Goal: Task Accomplishment & Management: Complete application form

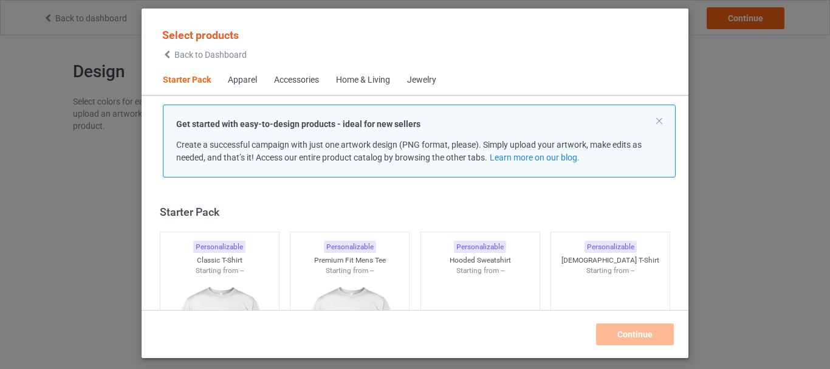
scroll to position [16, 0]
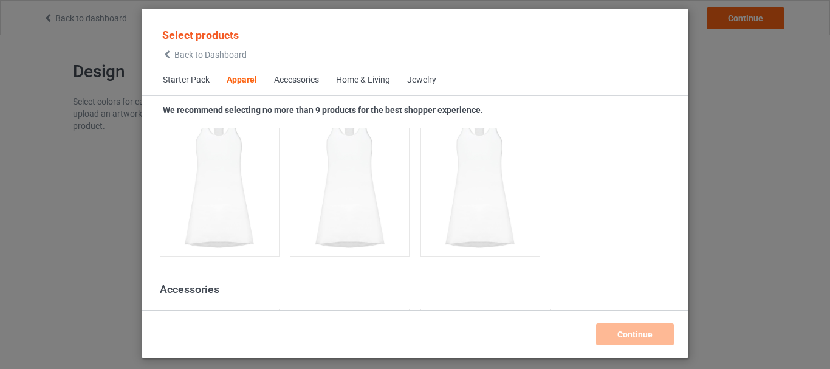
scroll to position [1100, 0]
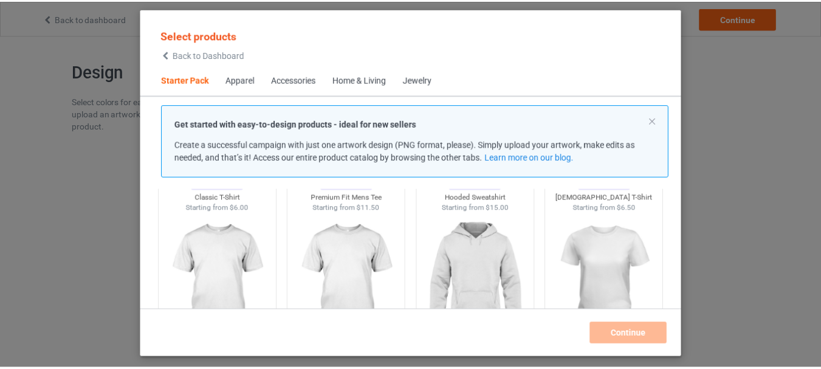
scroll to position [49, 0]
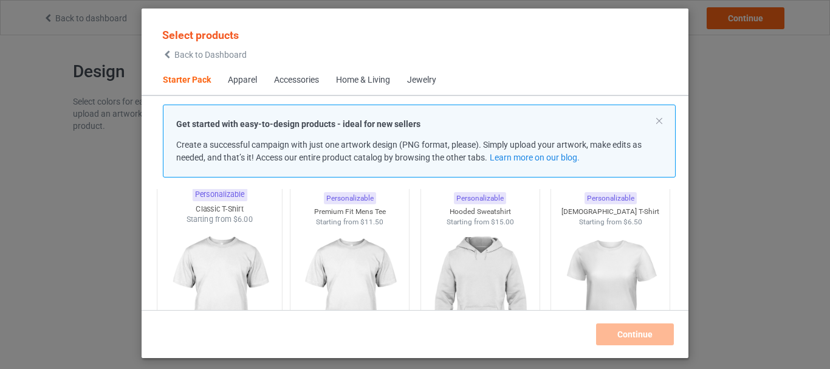
click at [258, 261] on img at bounding box center [219, 296] width 114 height 143
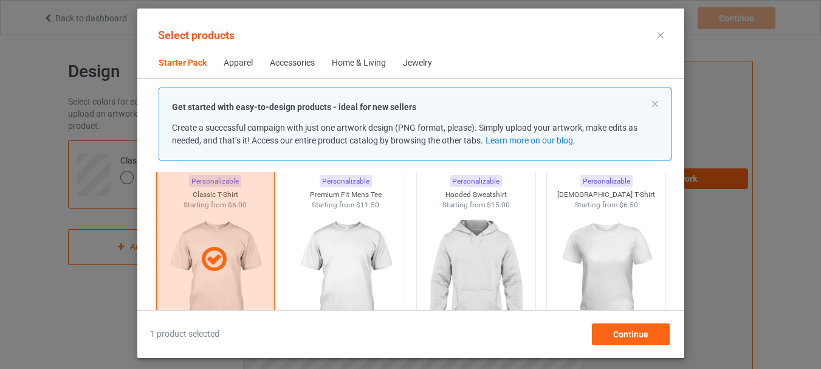
scroll to position [73, 0]
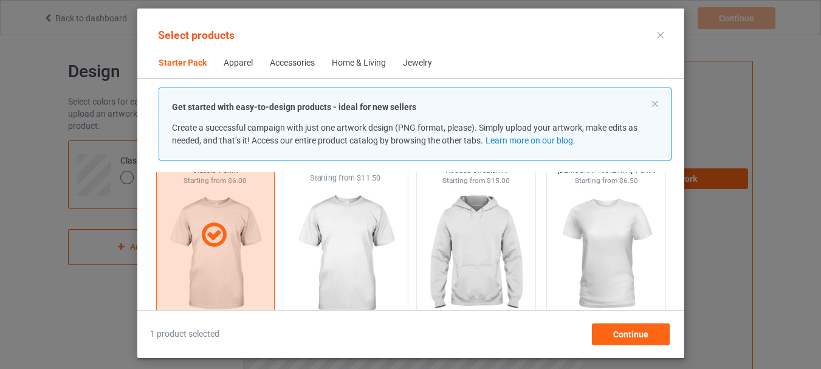
click at [335, 299] on img at bounding box center [345, 254] width 114 height 143
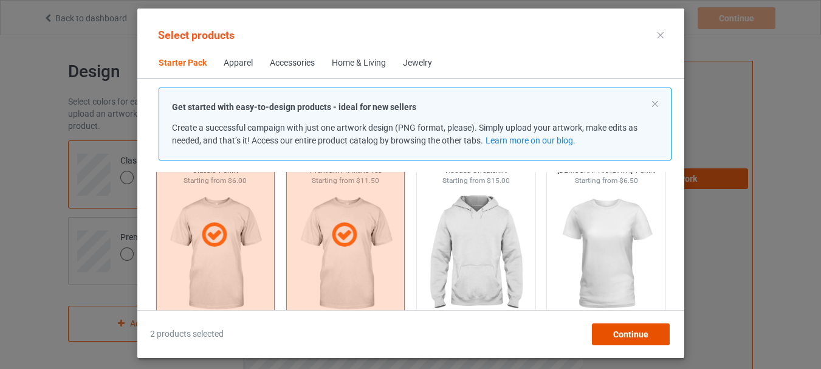
click at [640, 331] on span "Continue" at bounding box center [629, 334] width 35 height 10
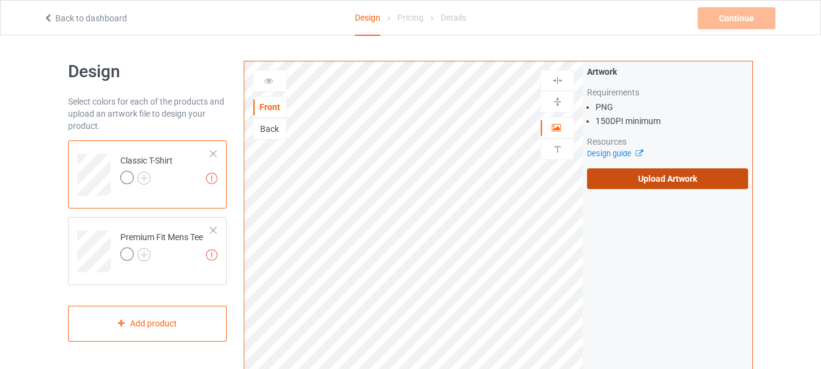
click at [603, 188] on label "Upload Artwork" at bounding box center [667, 178] width 161 height 21
click at [0, 0] on input "Upload Artwork" at bounding box center [0, 0] width 0 height 0
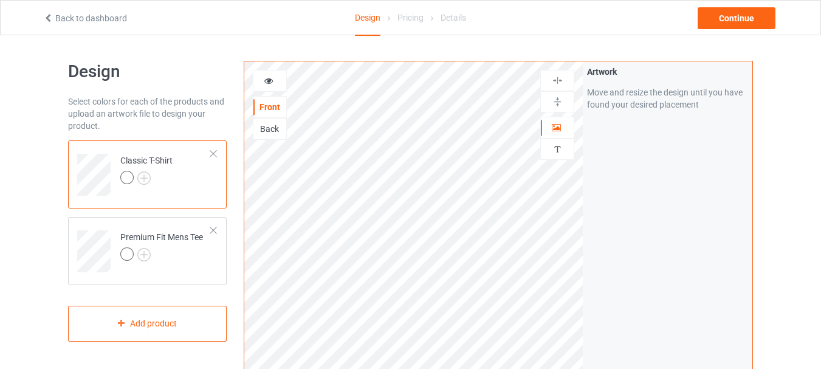
click at [556, 85] on img at bounding box center [558, 81] width 12 height 12
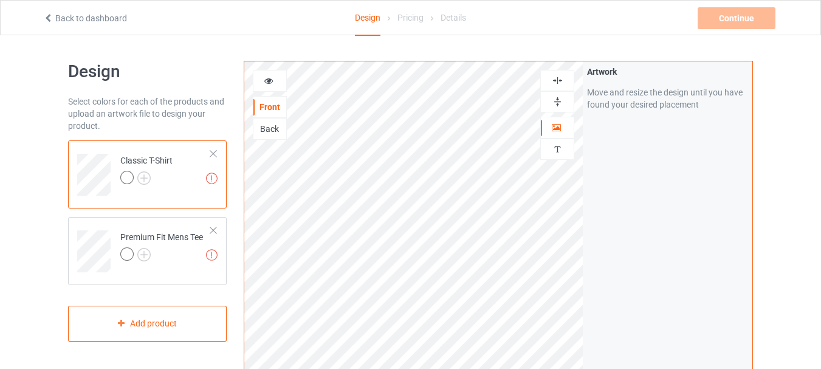
click at [558, 106] on img at bounding box center [558, 102] width 12 height 12
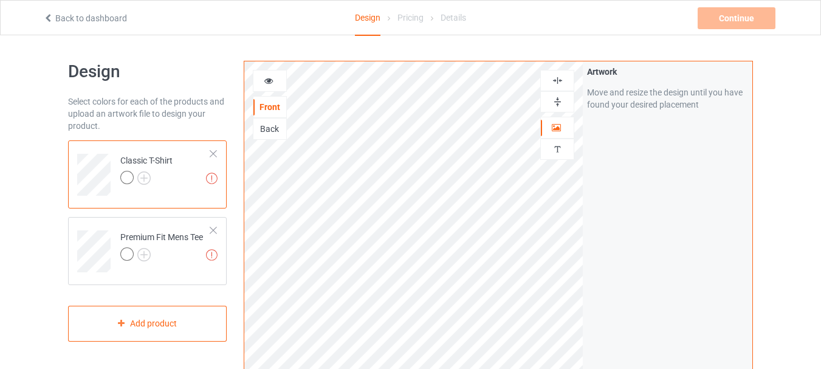
click at [558, 106] on img at bounding box center [558, 102] width 12 height 12
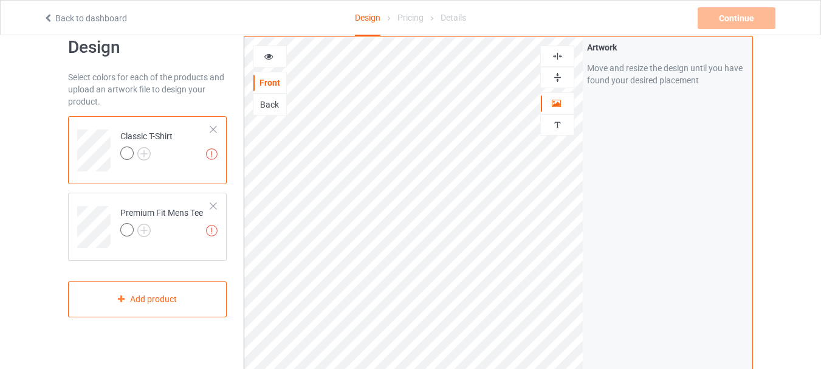
scroll to position [49, 0]
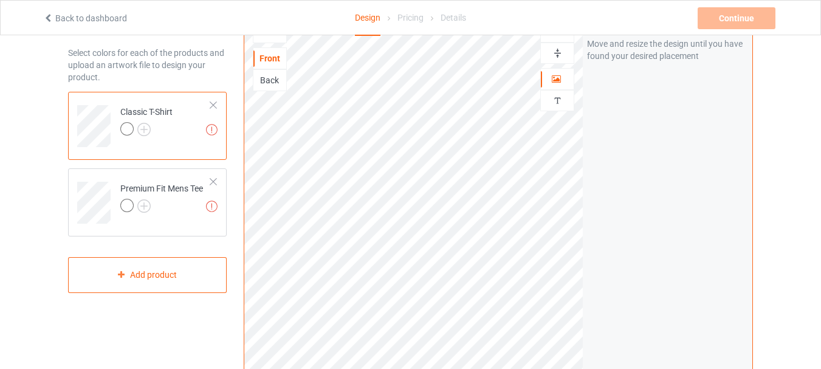
click at [130, 127] on div at bounding box center [126, 128] width 13 height 13
click at [126, 131] on div at bounding box center [126, 128] width 13 height 13
click at [139, 130] on img at bounding box center [143, 129] width 13 height 13
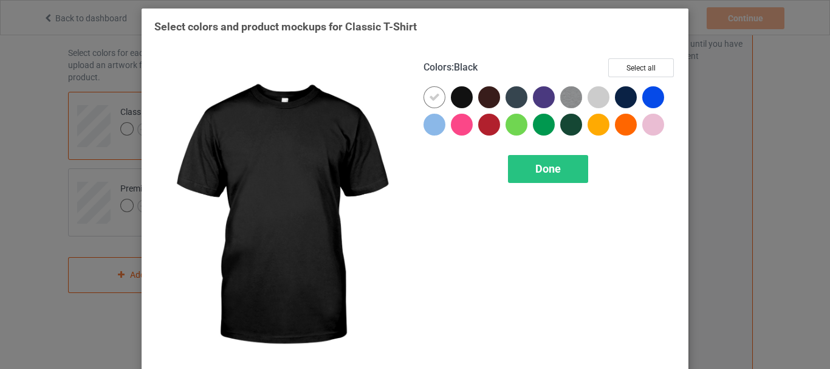
click at [457, 101] on div at bounding box center [462, 97] width 22 height 22
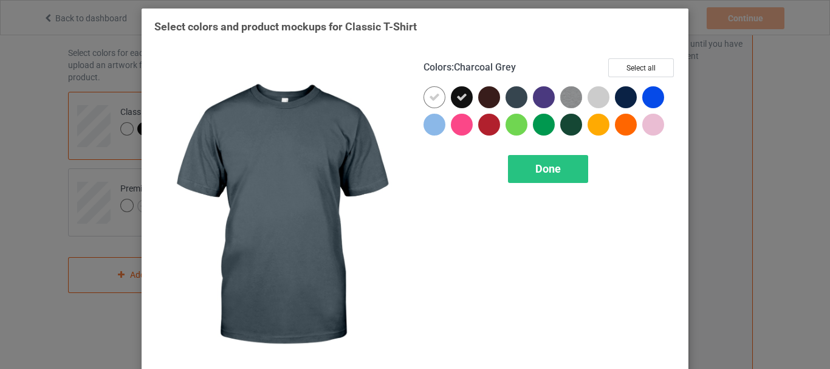
click at [508, 96] on div at bounding box center [516, 97] width 22 height 22
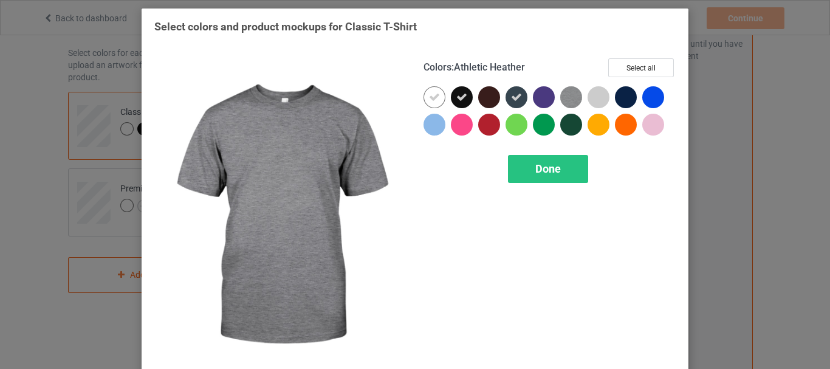
click at [573, 96] on img at bounding box center [571, 97] width 22 height 22
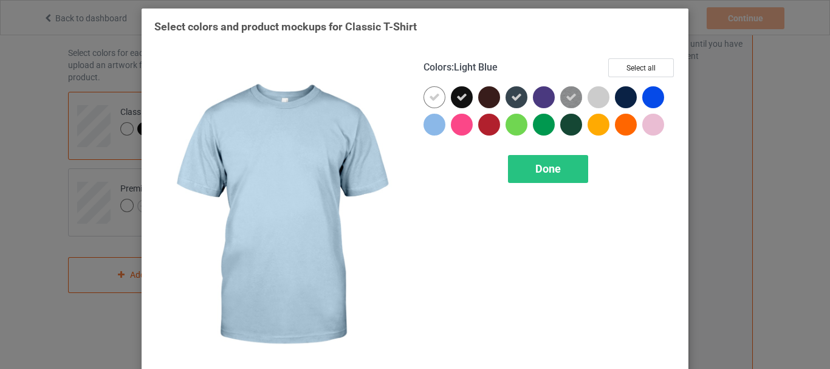
click at [429, 128] on div at bounding box center [434, 125] width 22 height 22
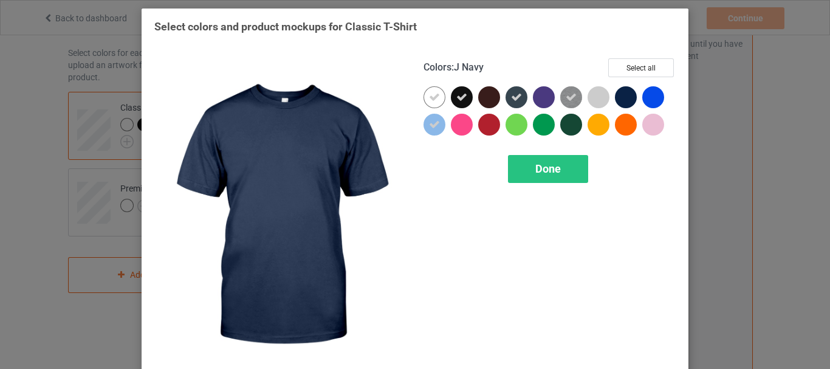
click at [623, 98] on div at bounding box center [626, 97] width 22 height 22
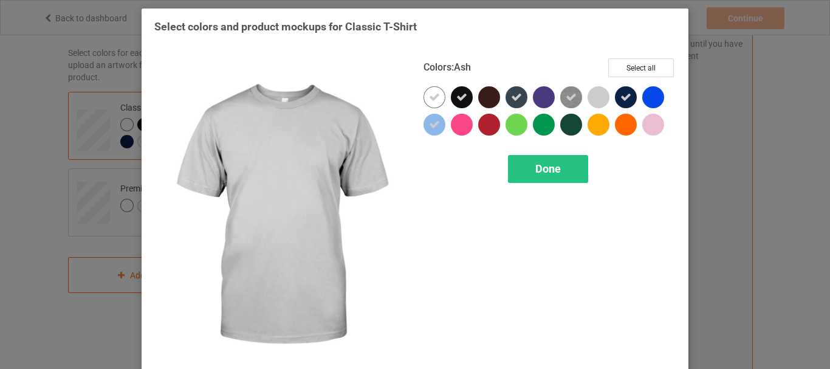
click at [600, 98] on div at bounding box center [598, 97] width 22 height 22
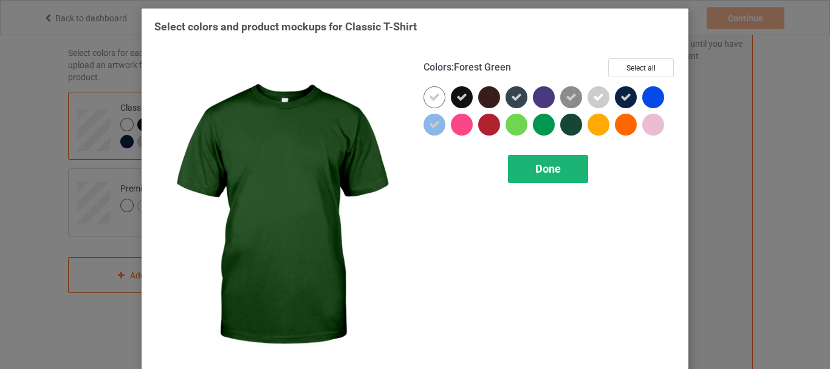
click at [553, 175] on span "Done" at bounding box center [548, 168] width 26 height 13
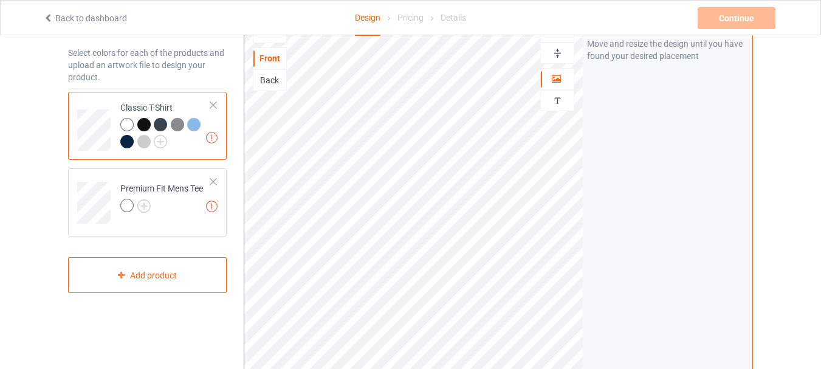
click at [147, 125] on div at bounding box center [143, 124] width 13 height 13
click at [130, 204] on div at bounding box center [126, 205] width 13 height 13
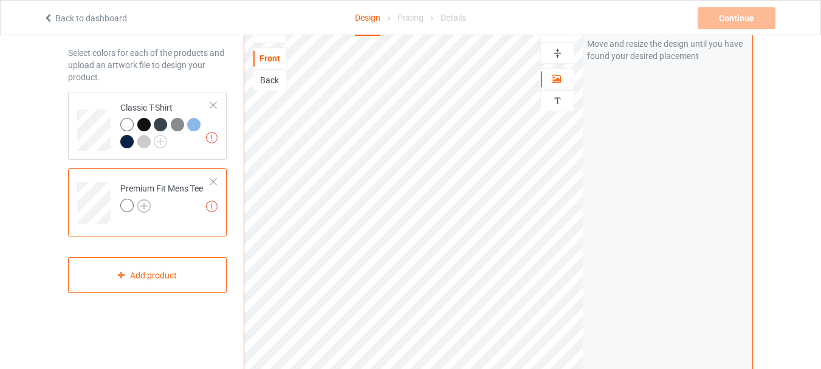
click at [144, 208] on img at bounding box center [143, 205] width 13 height 13
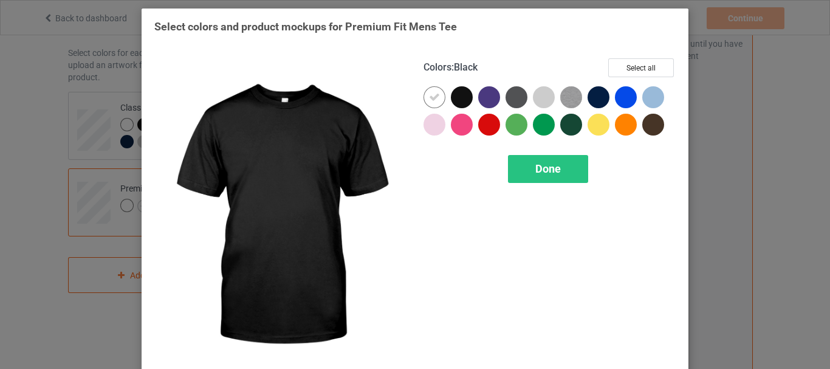
click at [457, 101] on div at bounding box center [462, 97] width 22 height 22
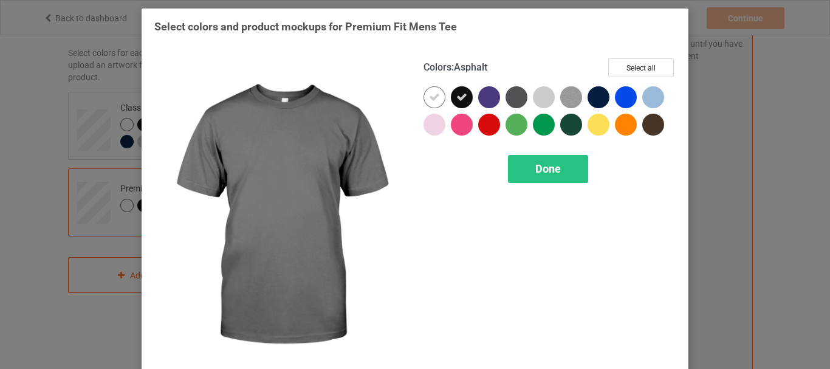
click at [517, 103] on div at bounding box center [516, 97] width 22 height 22
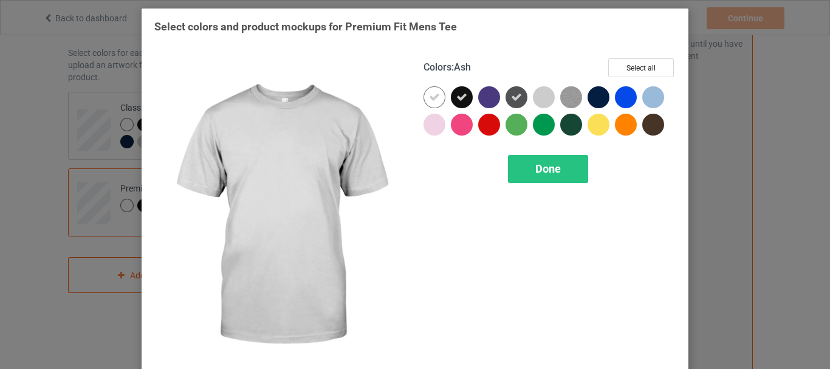
click at [543, 102] on div at bounding box center [544, 97] width 22 height 22
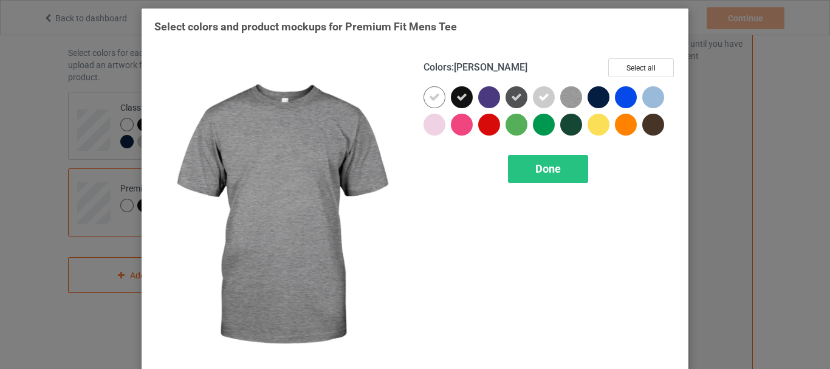
click at [566, 100] on img at bounding box center [571, 97] width 22 height 22
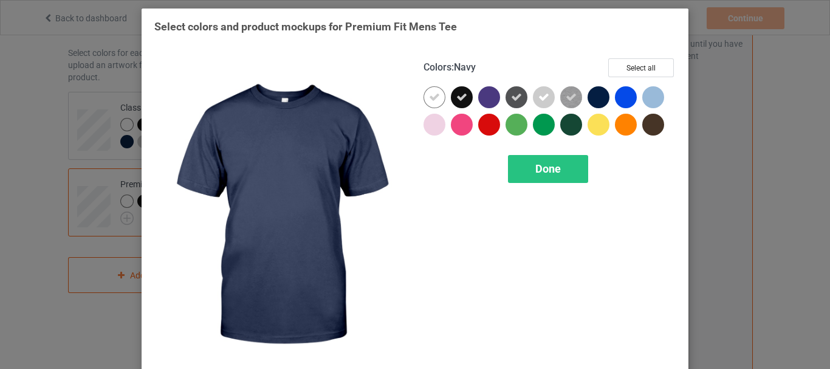
click at [592, 103] on div at bounding box center [598, 97] width 22 height 22
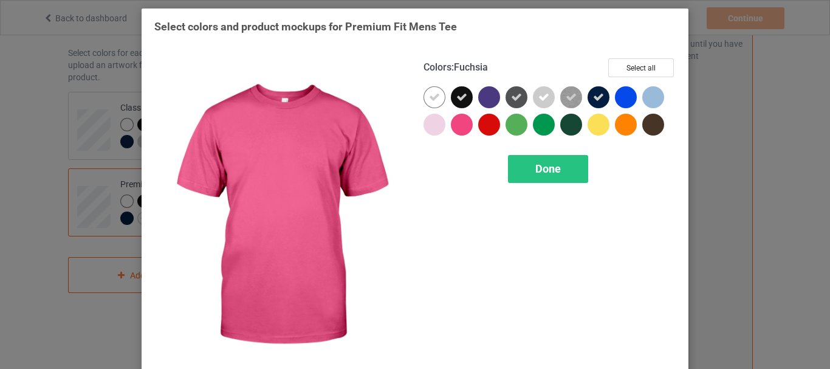
click at [454, 124] on div at bounding box center [462, 125] width 22 height 22
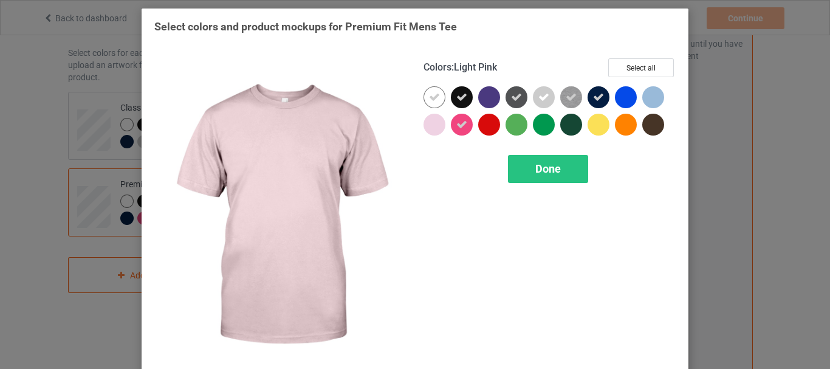
click at [431, 120] on div at bounding box center [434, 125] width 22 height 22
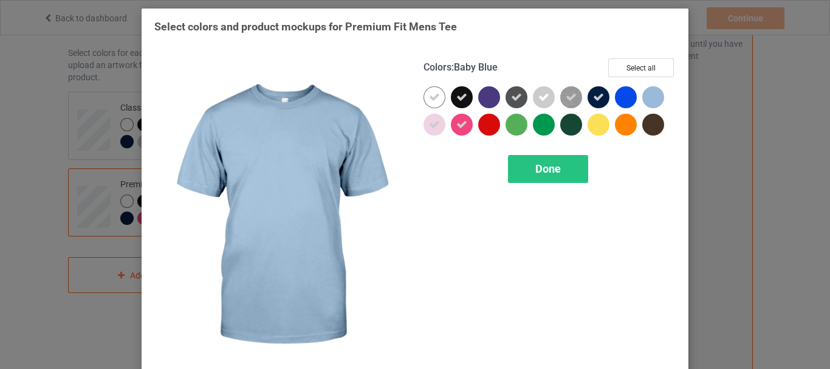
click at [650, 97] on div at bounding box center [653, 97] width 22 height 22
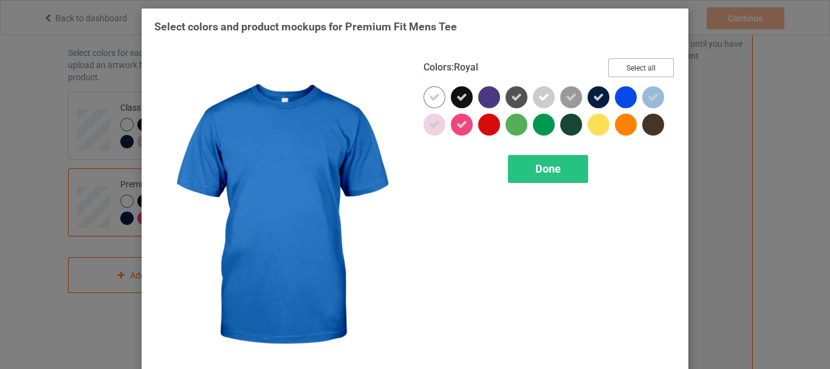
click at [633, 73] on button "Select all" at bounding box center [641, 67] width 66 height 19
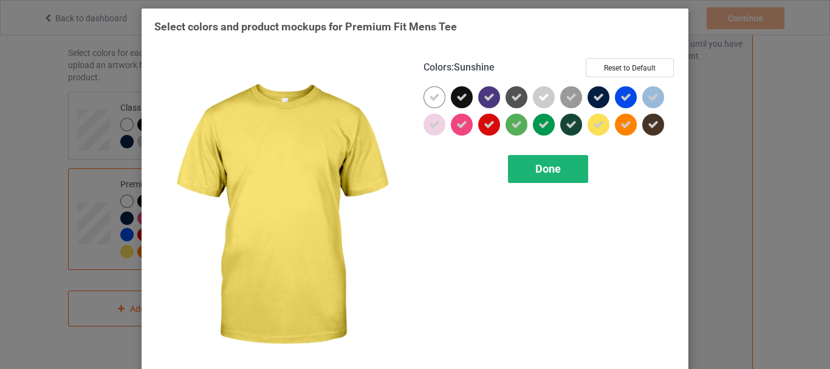
click at [564, 166] on div "Done" at bounding box center [548, 169] width 80 height 28
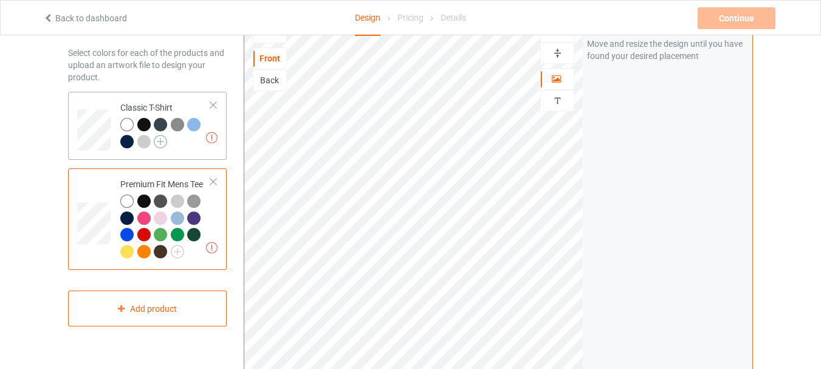
click at [160, 140] on img at bounding box center [160, 141] width 13 height 13
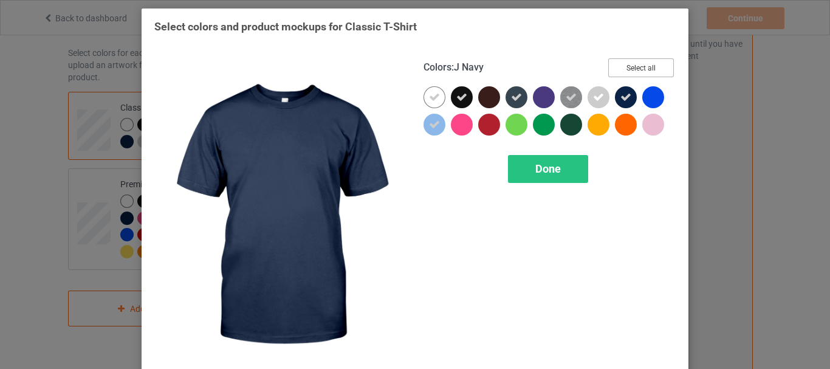
click at [625, 72] on button "Select all" at bounding box center [641, 67] width 66 height 19
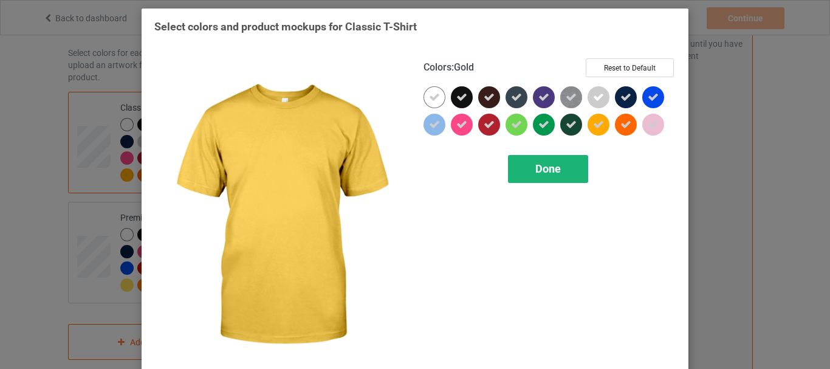
click at [569, 169] on div "Done" at bounding box center [548, 169] width 80 height 28
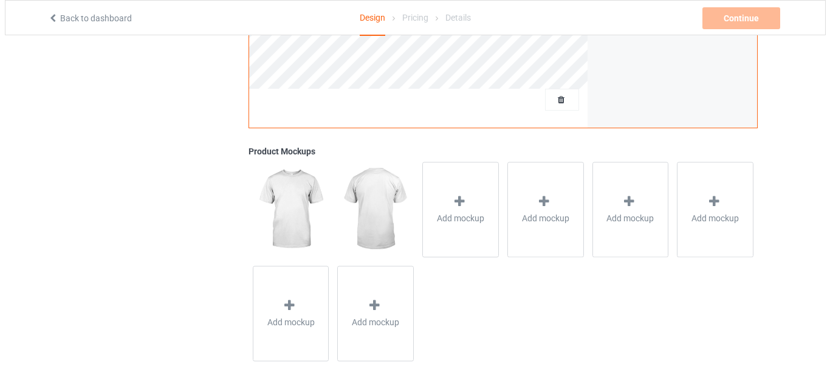
scroll to position [419, 0]
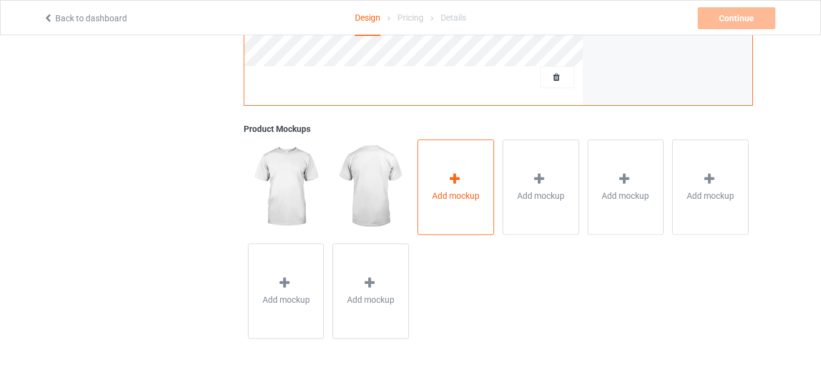
click at [454, 169] on div "Add mockup" at bounding box center [455, 186] width 77 height 95
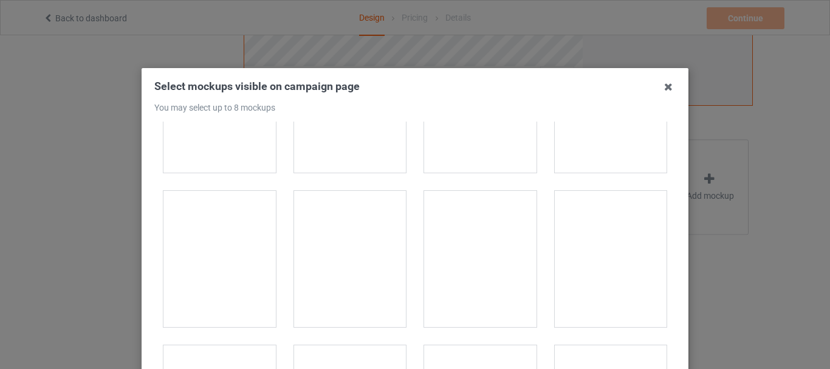
scroll to position [1979, 0]
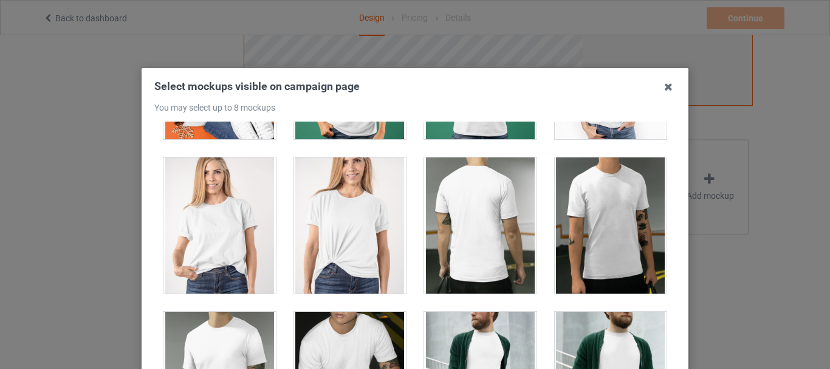
click at [333, 187] on div at bounding box center [350, 225] width 112 height 136
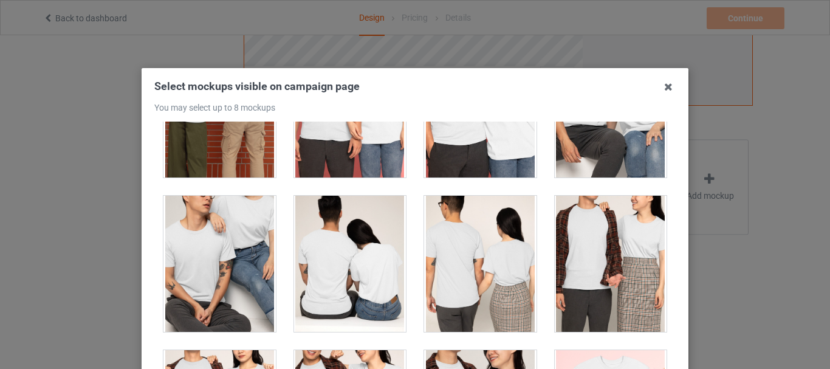
scroll to position [4403, 0]
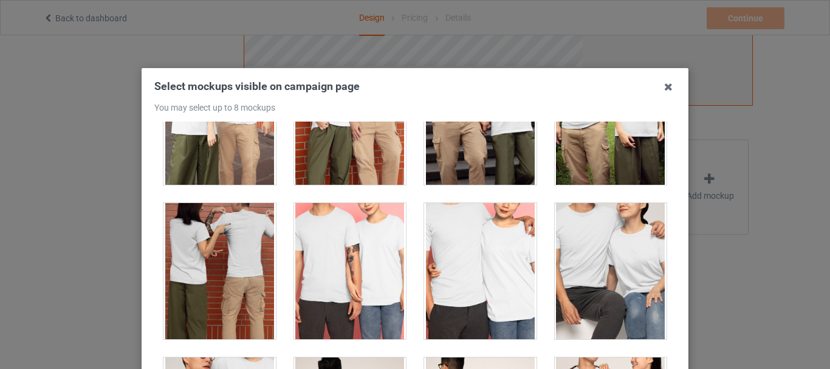
drag, startPoint x: 671, startPoint y: 206, endPoint x: 669, endPoint y: 216, distance: 9.9
click at [669, 216] on div "Select mockups visible on campaign page You may select up to 8 mockups 1 2 3 3 …" at bounding box center [415, 270] width 547 height 404
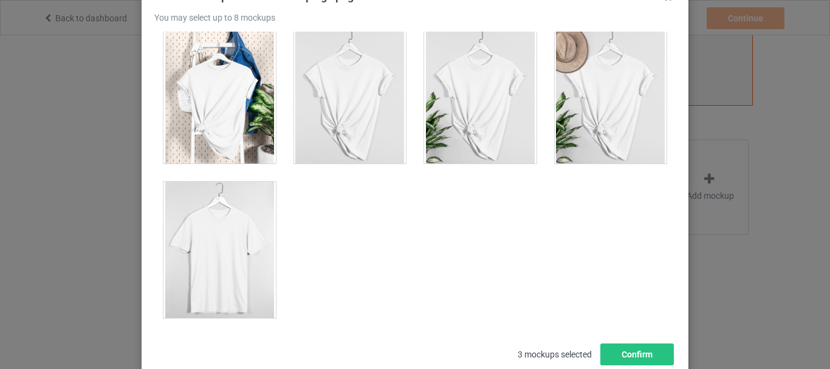
scroll to position [17369, 0]
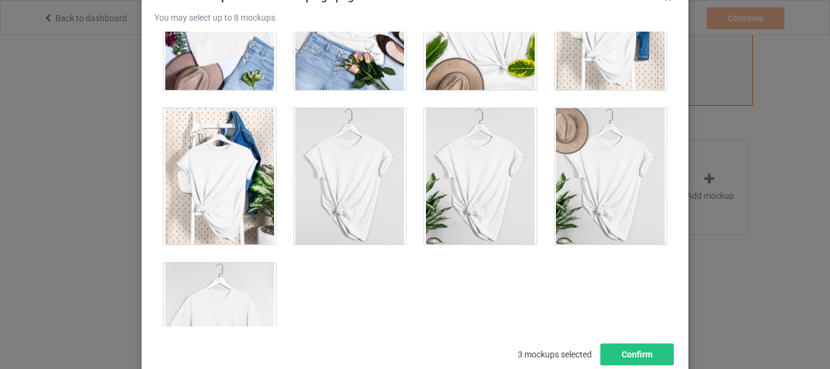
click at [471, 174] on div at bounding box center [480, 176] width 112 height 136
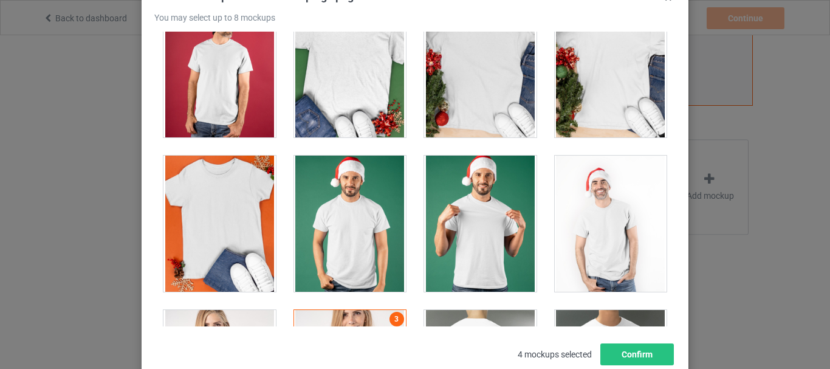
scroll to position [1778, 0]
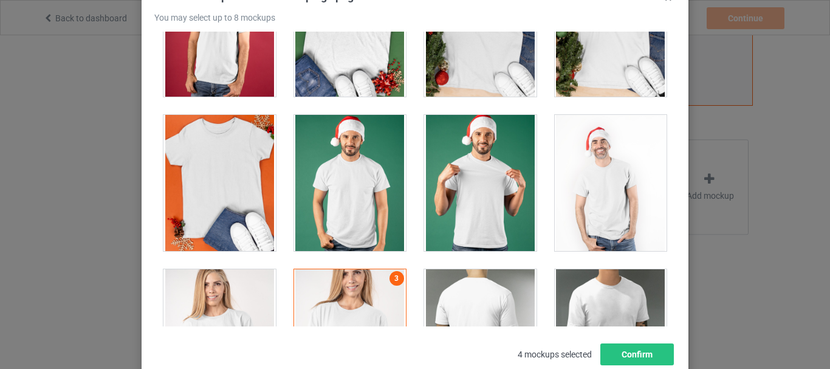
click at [238, 171] on div at bounding box center [219, 183] width 112 height 136
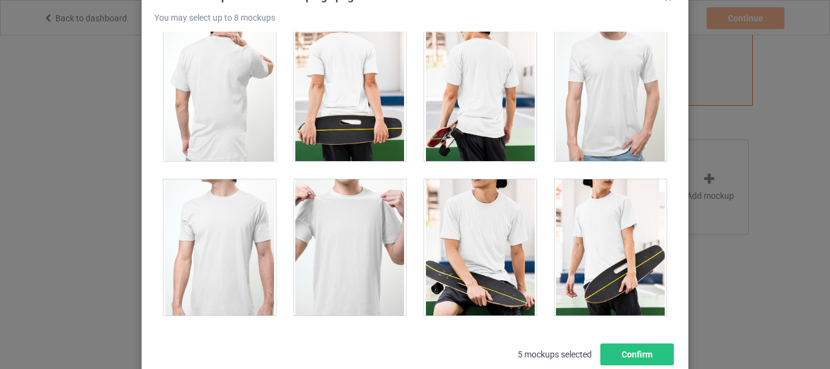
scroll to position [2798, 0]
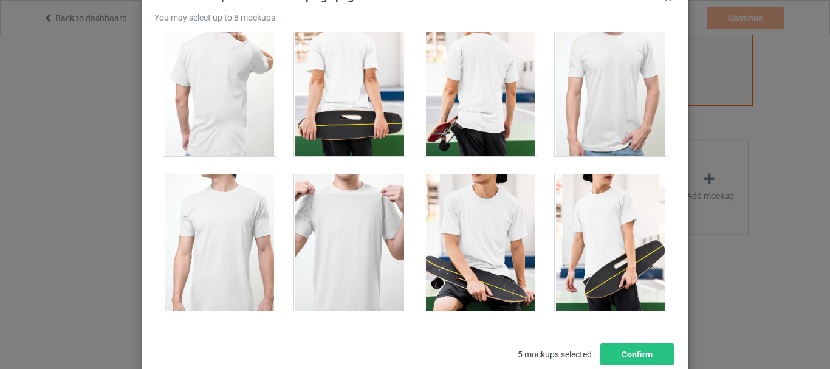
click at [603, 105] on div at bounding box center [611, 88] width 112 height 136
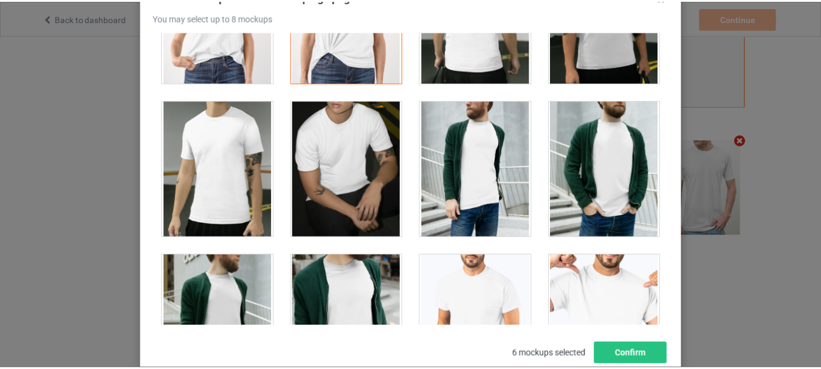
scroll to position [0, 0]
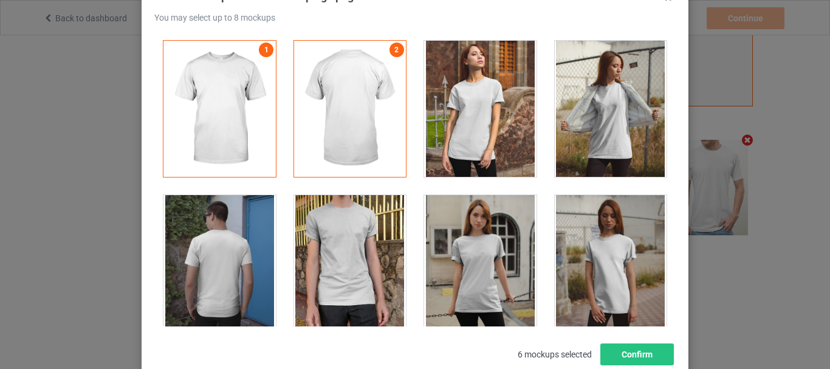
click at [314, 114] on div at bounding box center [350, 109] width 112 height 136
click at [393, 49] on link "2" at bounding box center [396, 50] width 15 height 15
click at [385, 61] on div at bounding box center [350, 109] width 112 height 136
click at [389, 52] on link "2" at bounding box center [396, 50] width 15 height 15
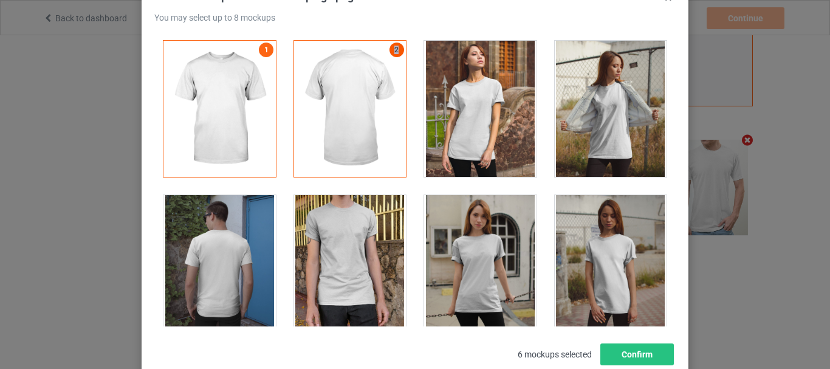
click at [389, 52] on link "2" at bounding box center [396, 50] width 15 height 15
click at [616, 349] on button "Confirm" at bounding box center [637, 354] width 74 height 22
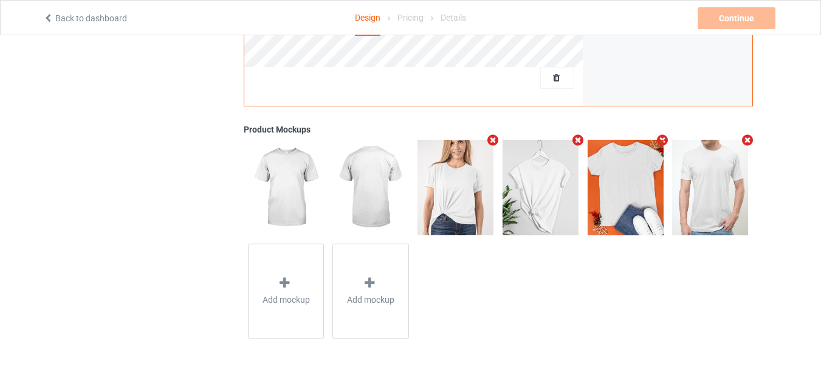
click at [501, 262] on div "Add mockup Add mockup" at bounding box center [498, 238] width 509 height 207
click at [289, 282] on icon at bounding box center [284, 282] width 15 height 13
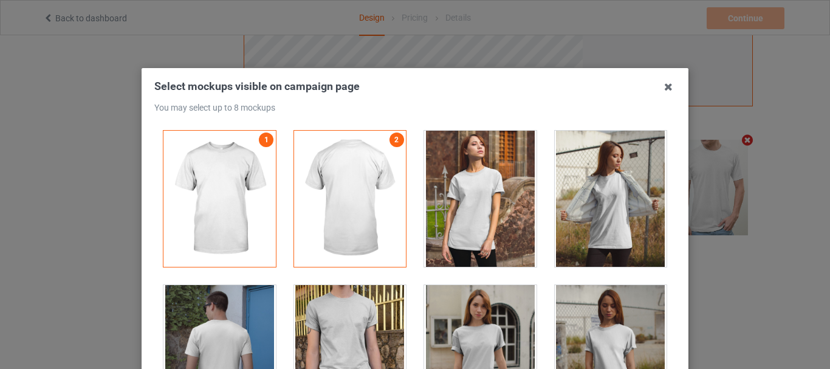
click at [263, 207] on div at bounding box center [219, 199] width 112 height 136
click at [659, 87] on icon at bounding box center [668, 86] width 19 height 19
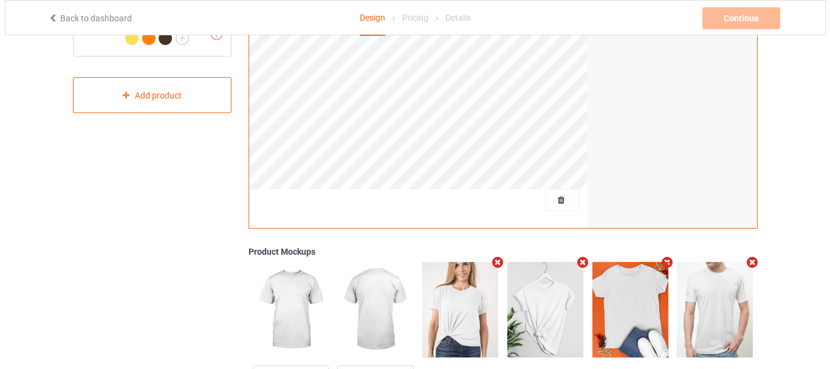
scroll to position [418, 0]
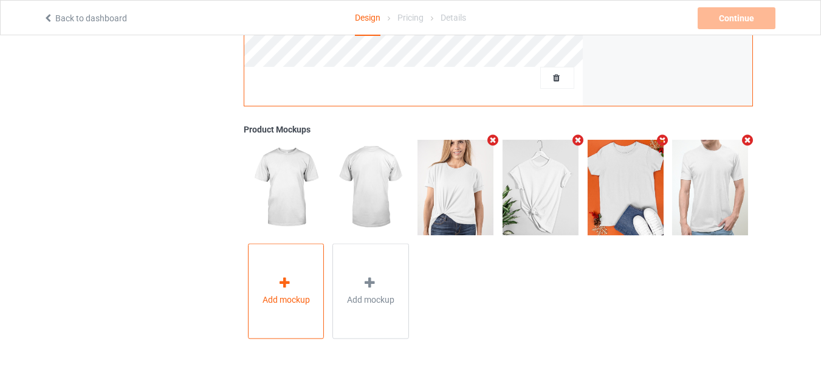
click at [300, 262] on div "Add mockup" at bounding box center [286, 291] width 77 height 95
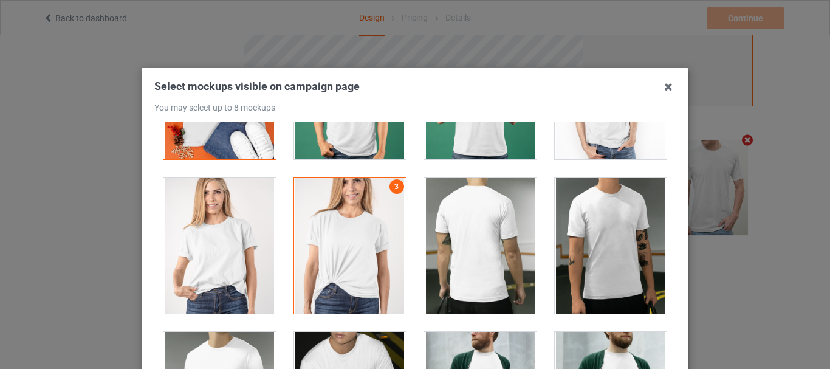
scroll to position [1960, 0]
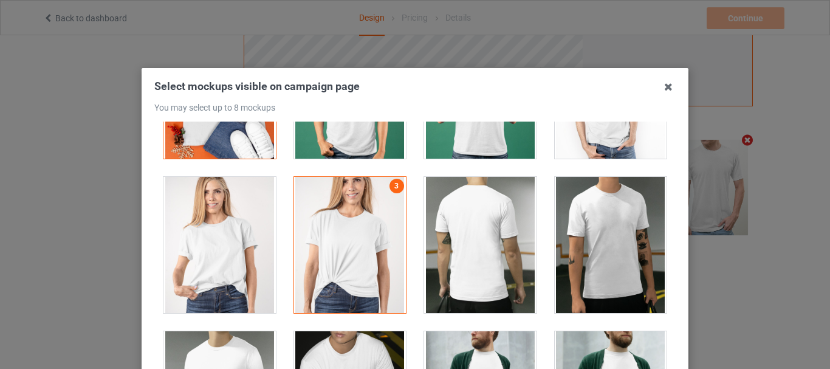
click at [601, 247] on div at bounding box center [611, 245] width 112 height 136
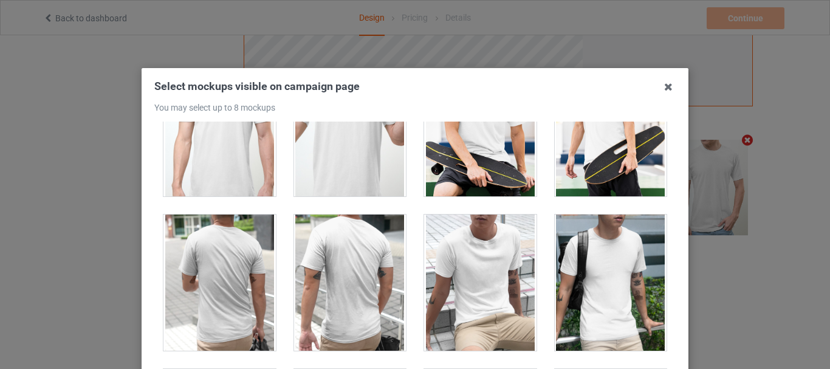
scroll to position [3005, 0]
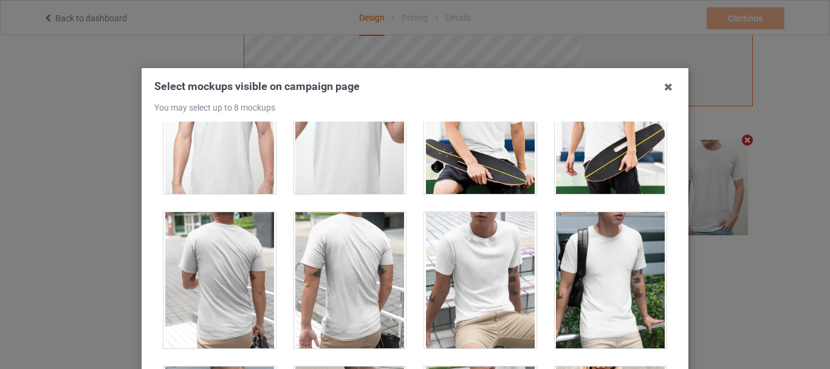
click at [502, 278] on div at bounding box center [480, 280] width 112 height 136
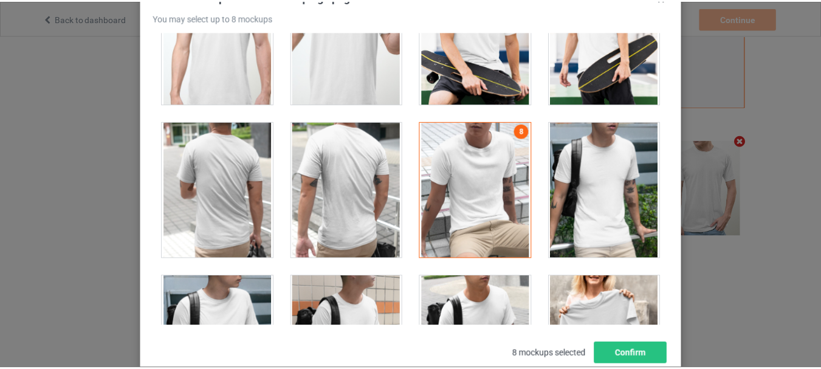
scroll to position [171, 0]
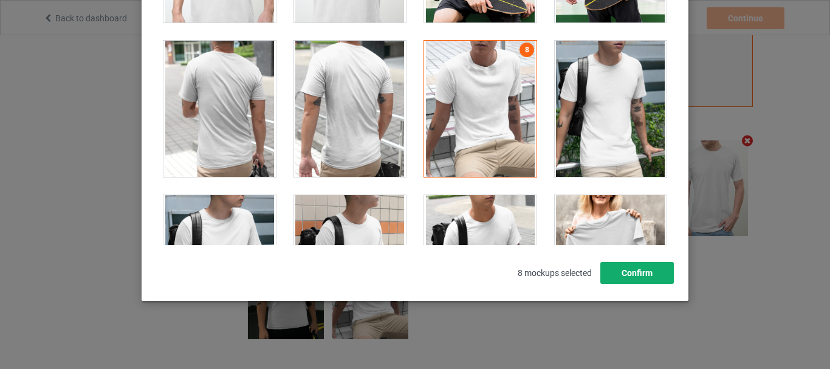
click at [635, 269] on button "Confirm" at bounding box center [637, 273] width 74 height 22
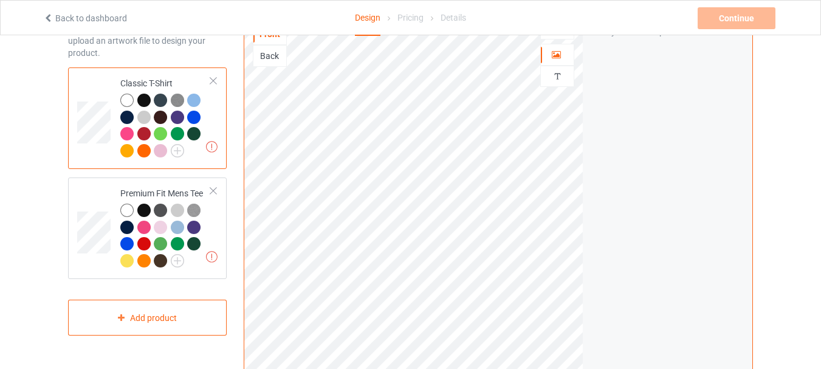
scroll to position [0, 0]
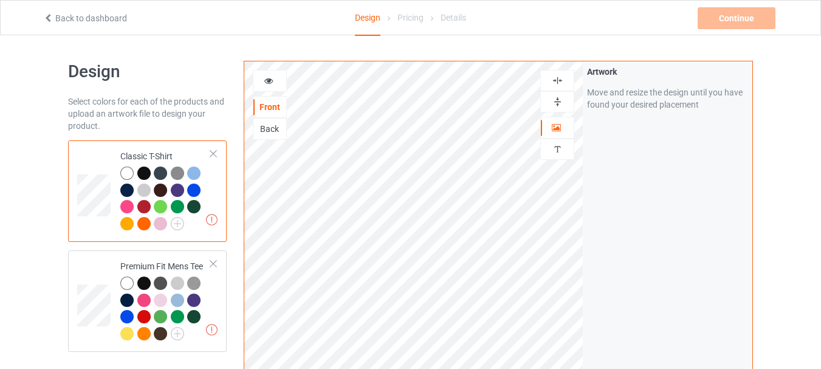
click at [279, 81] on div at bounding box center [269, 81] width 33 height 12
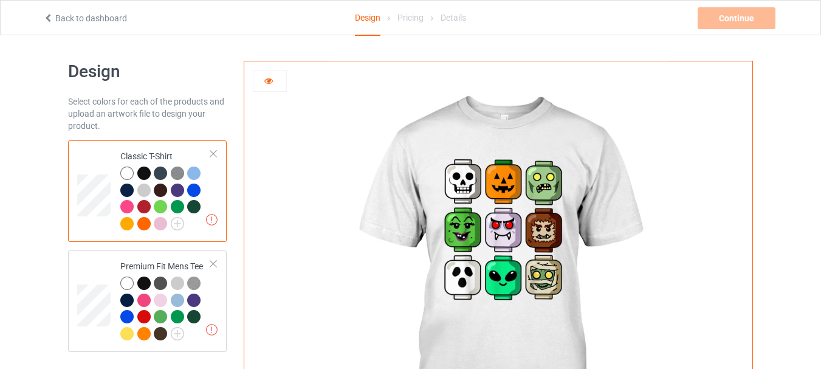
click at [544, 230] on img at bounding box center [498, 272] width 338 height 423
click at [270, 81] on icon at bounding box center [269, 79] width 10 height 9
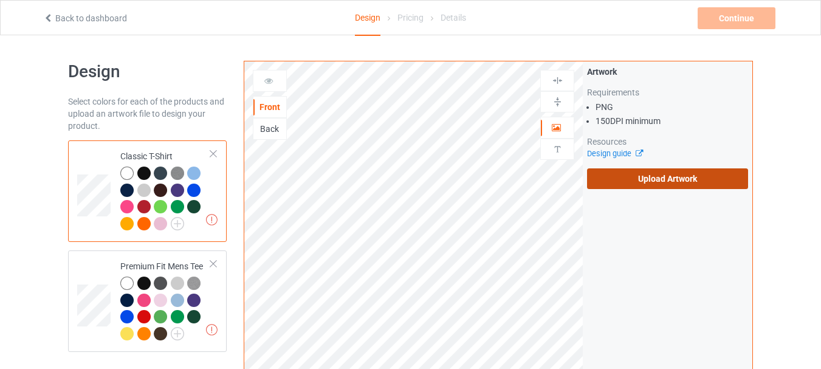
click at [638, 179] on label "Upload Artwork" at bounding box center [667, 178] width 161 height 21
click at [0, 0] on input "Upload Artwork" at bounding box center [0, 0] width 0 height 0
